Goal: Transaction & Acquisition: Purchase product/service

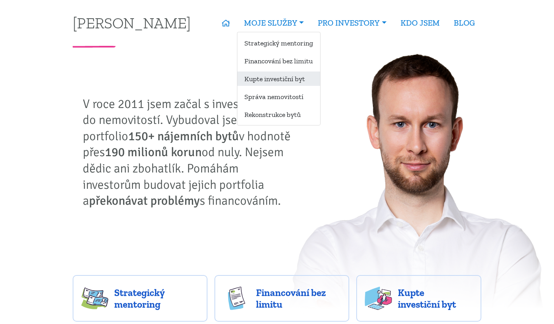
click at [268, 76] on link "Kupte investiční byt" at bounding box center [278, 78] width 83 height 14
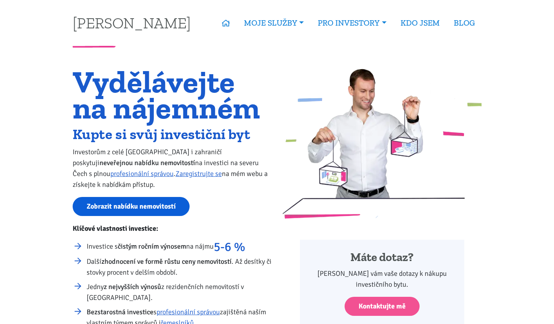
click at [140, 208] on link "Zobrazit nabídku nemovitostí" at bounding box center [131, 206] width 117 height 19
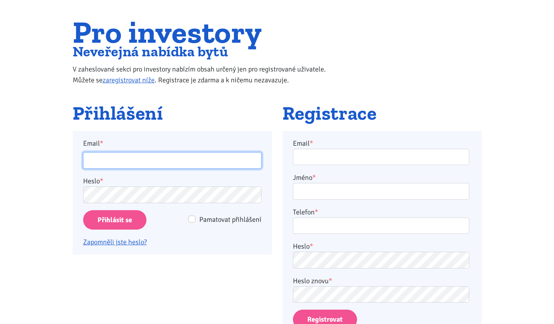
click at [197, 157] on input "Email *" at bounding box center [172, 160] width 178 height 17
type input "burdych.t@gmail.com"
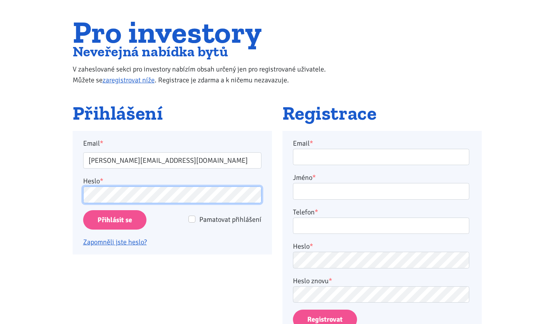
click at [114, 219] on input "Přihlásit se" at bounding box center [114, 220] width 63 height 20
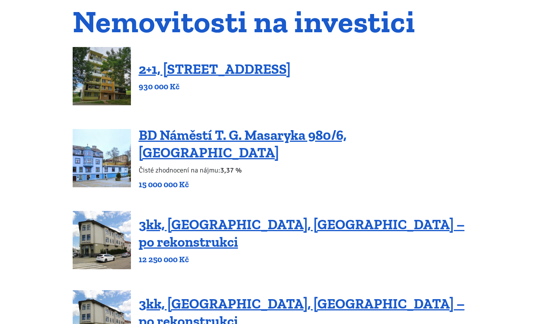
scroll to position [72, 0]
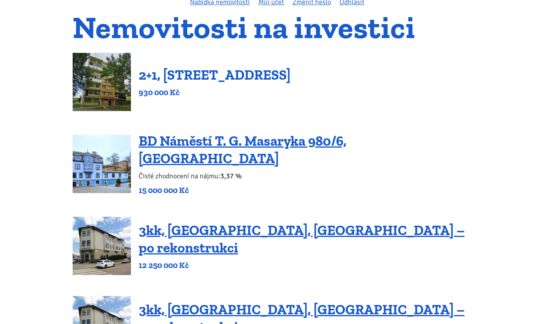
click at [253, 73] on link "2+1, [STREET_ADDRESS]" at bounding box center [215, 74] width 152 height 17
